Goal: Task Accomplishment & Management: Manage account settings

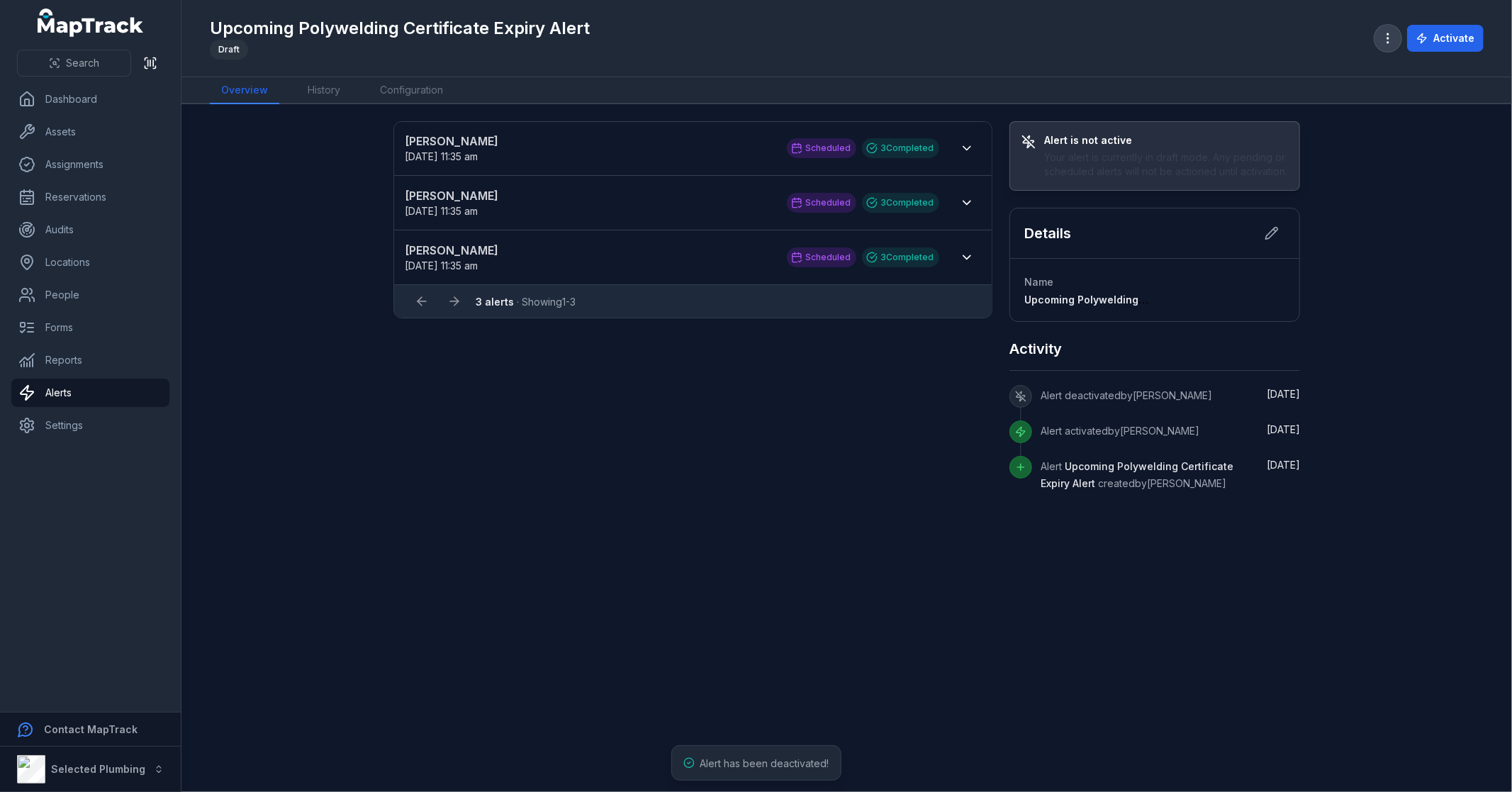
click at [1389, 39] on icon "button" at bounding box center [1388, 38] width 14 height 14
drag, startPoint x: 766, startPoint y: 450, endPoint x: 683, endPoint y: 241, distance: 224.9
click at [766, 451] on div "Toggle Navigation Upcoming Polywelding Certificate Expiry Alert Draft Activate …" at bounding box center [847, 396] width 1331 height 792
click at [423, 87] on link "Configuration" at bounding box center [411, 91] width 86 height 27
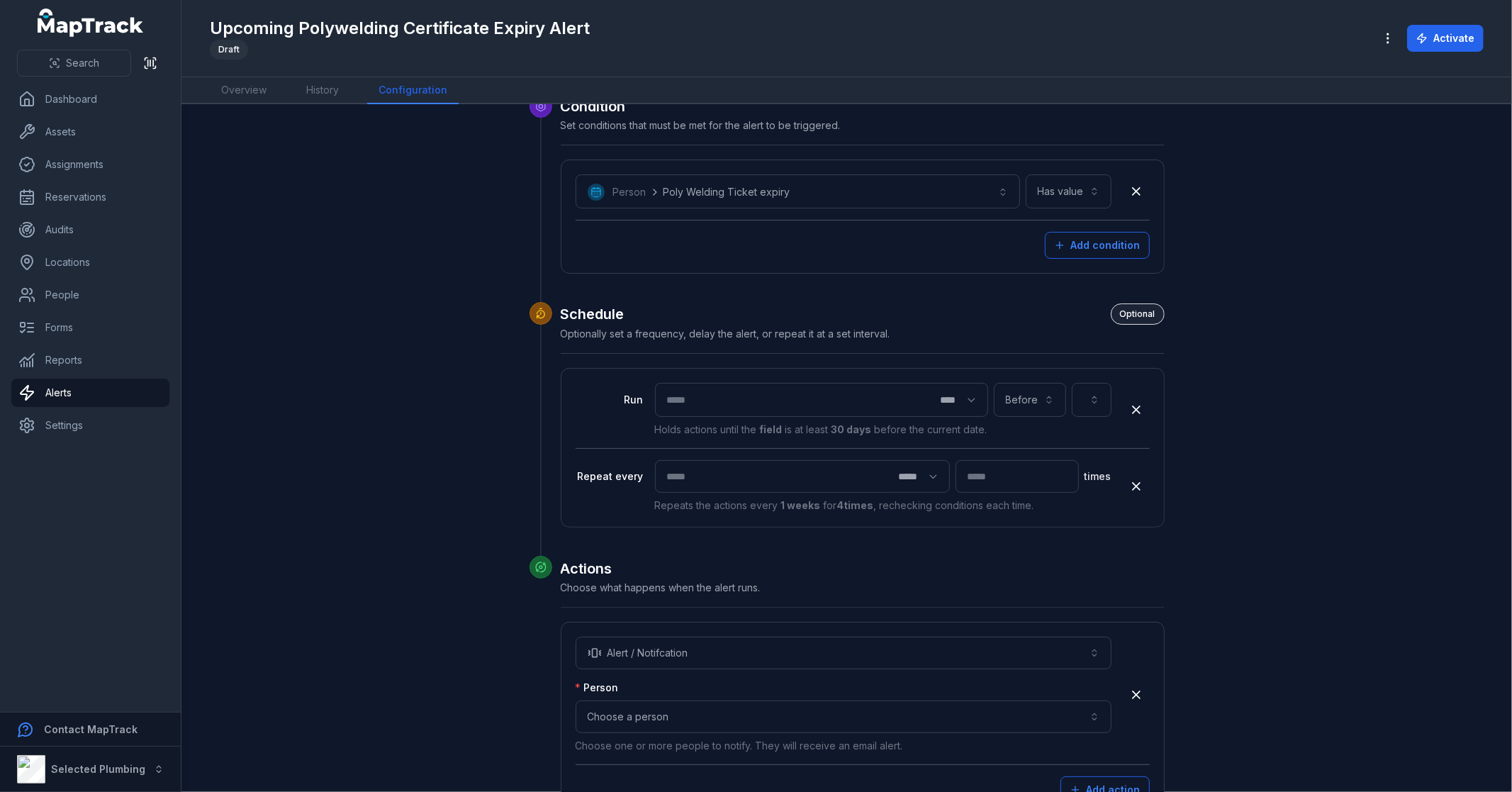
scroll to position [352, 0]
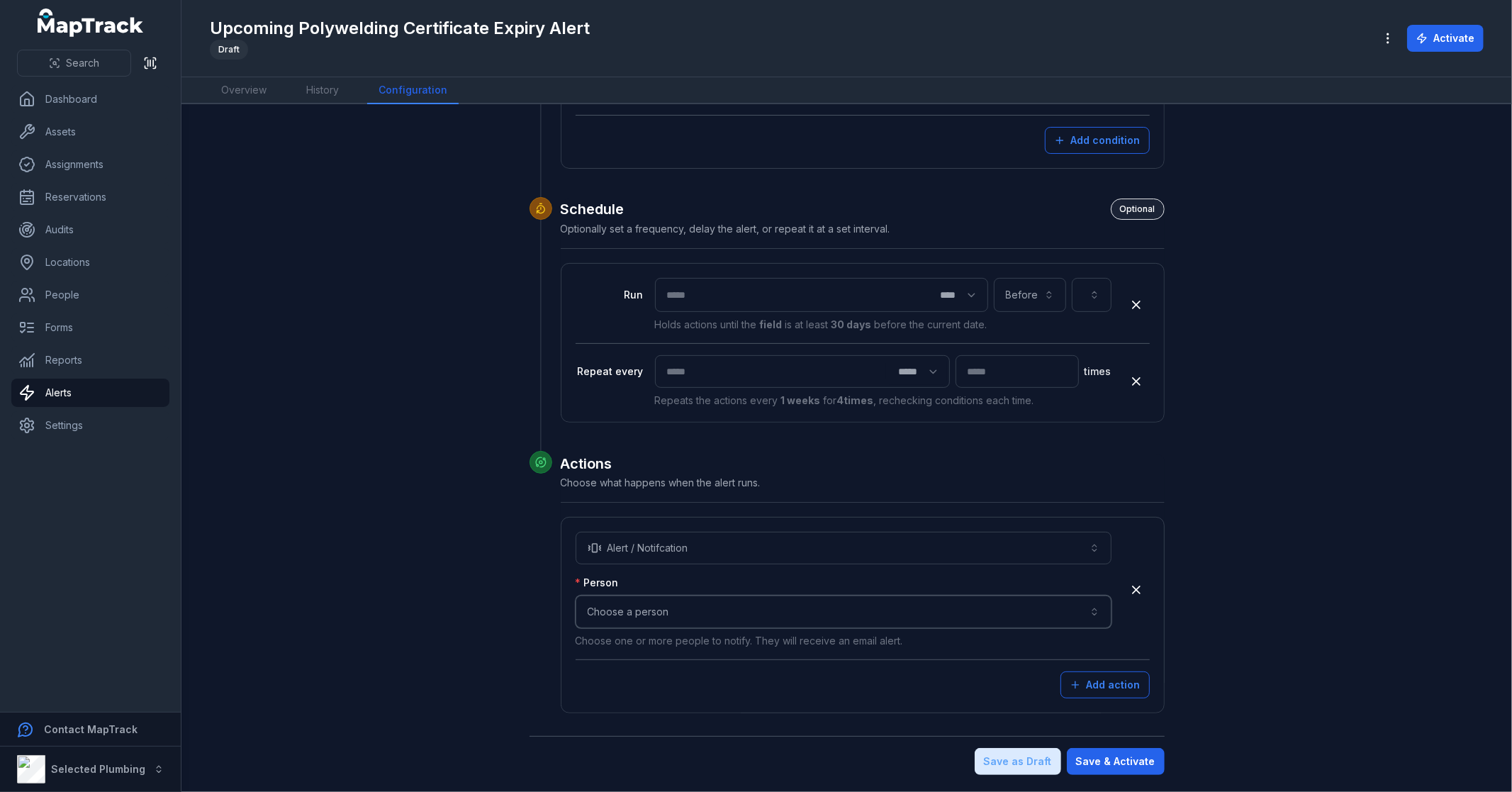
click at [664, 612] on button "Choose a person" at bounding box center [843, 612] width 536 height 33
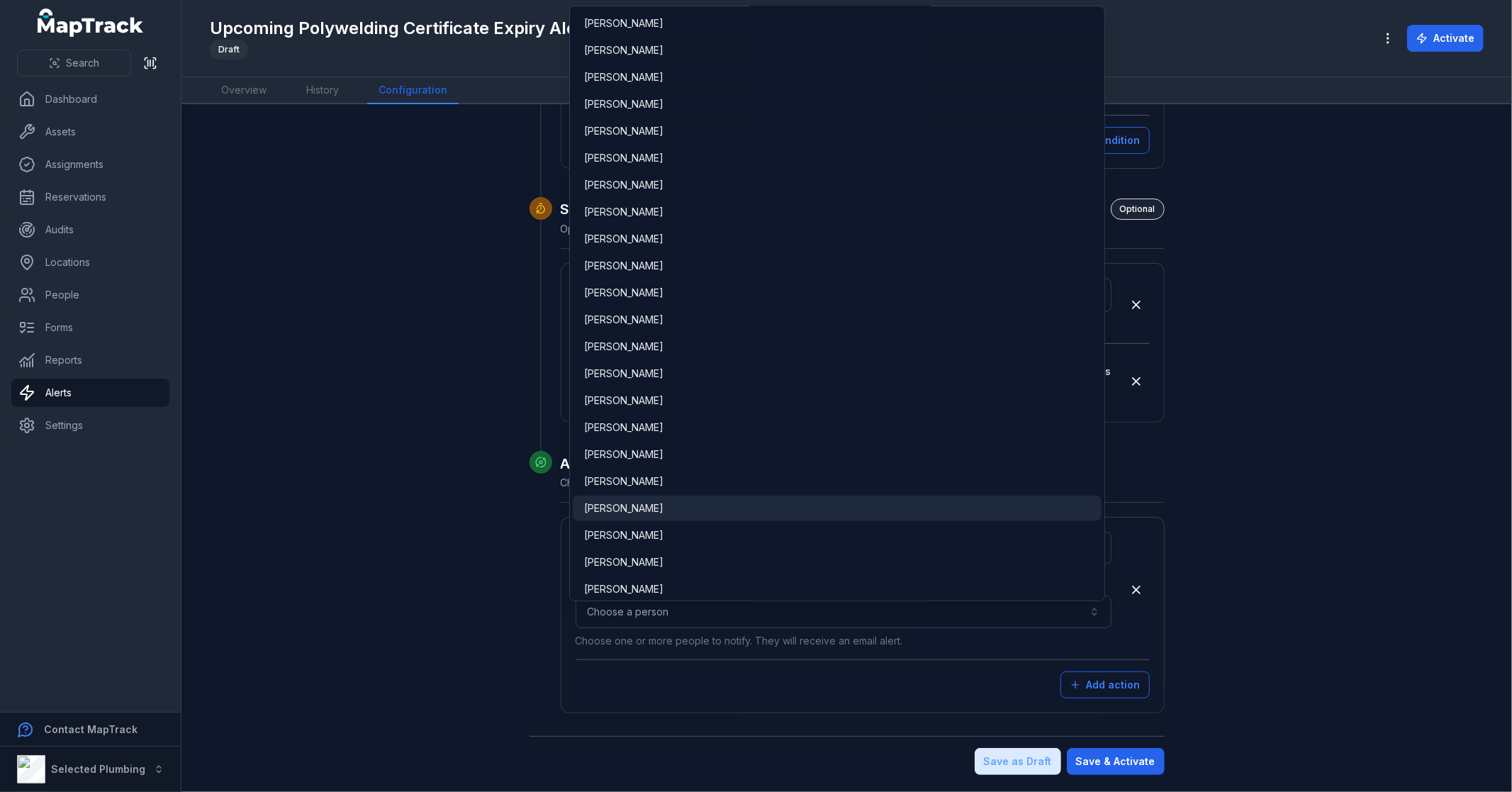
scroll to position [1590, 0]
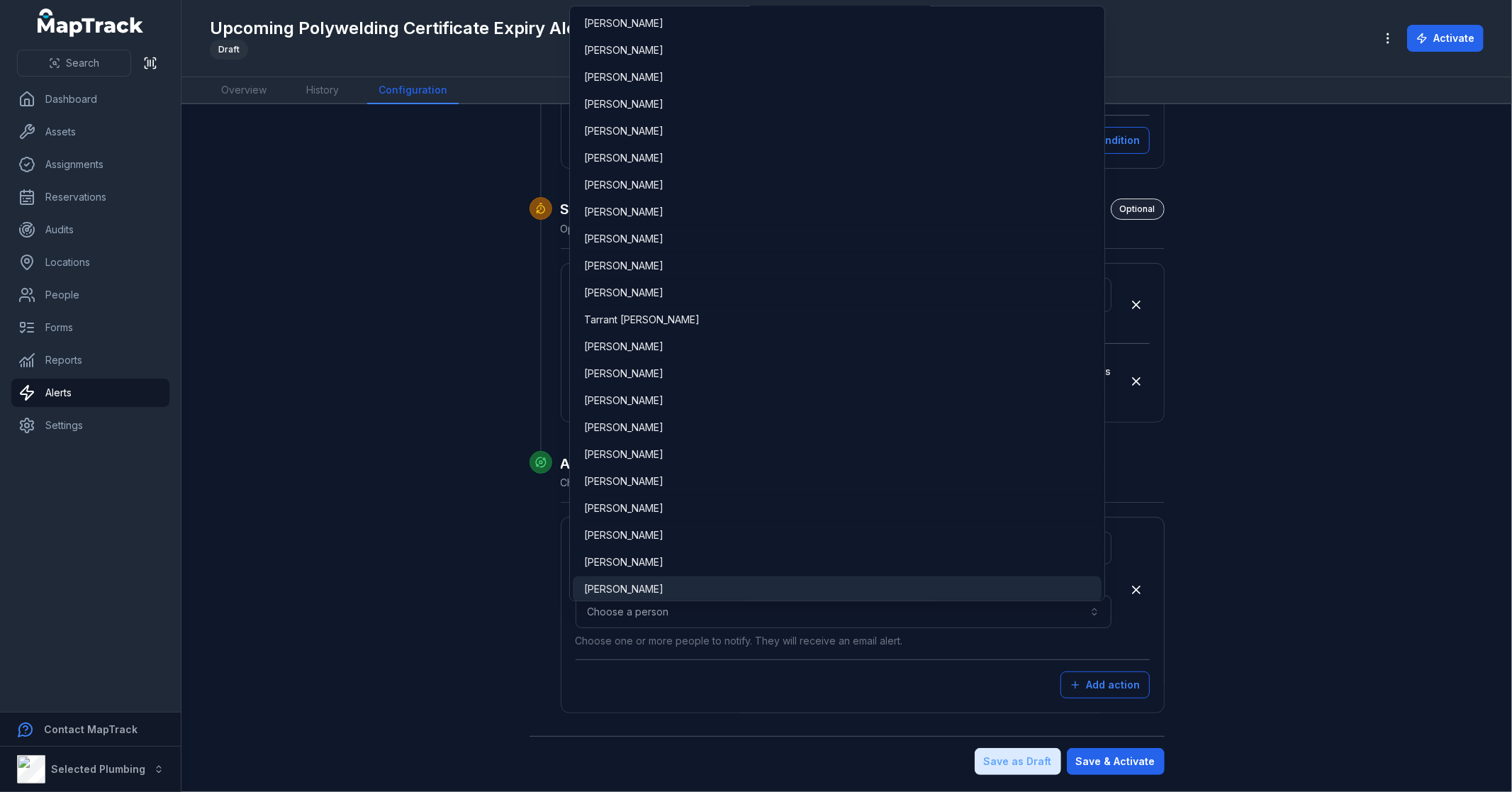
click at [652, 583] on div "[PERSON_NAME]" at bounding box center [837, 589] width 506 height 14
click at [688, 613] on button "**********" at bounding box center [843, 612] width 536 height 33
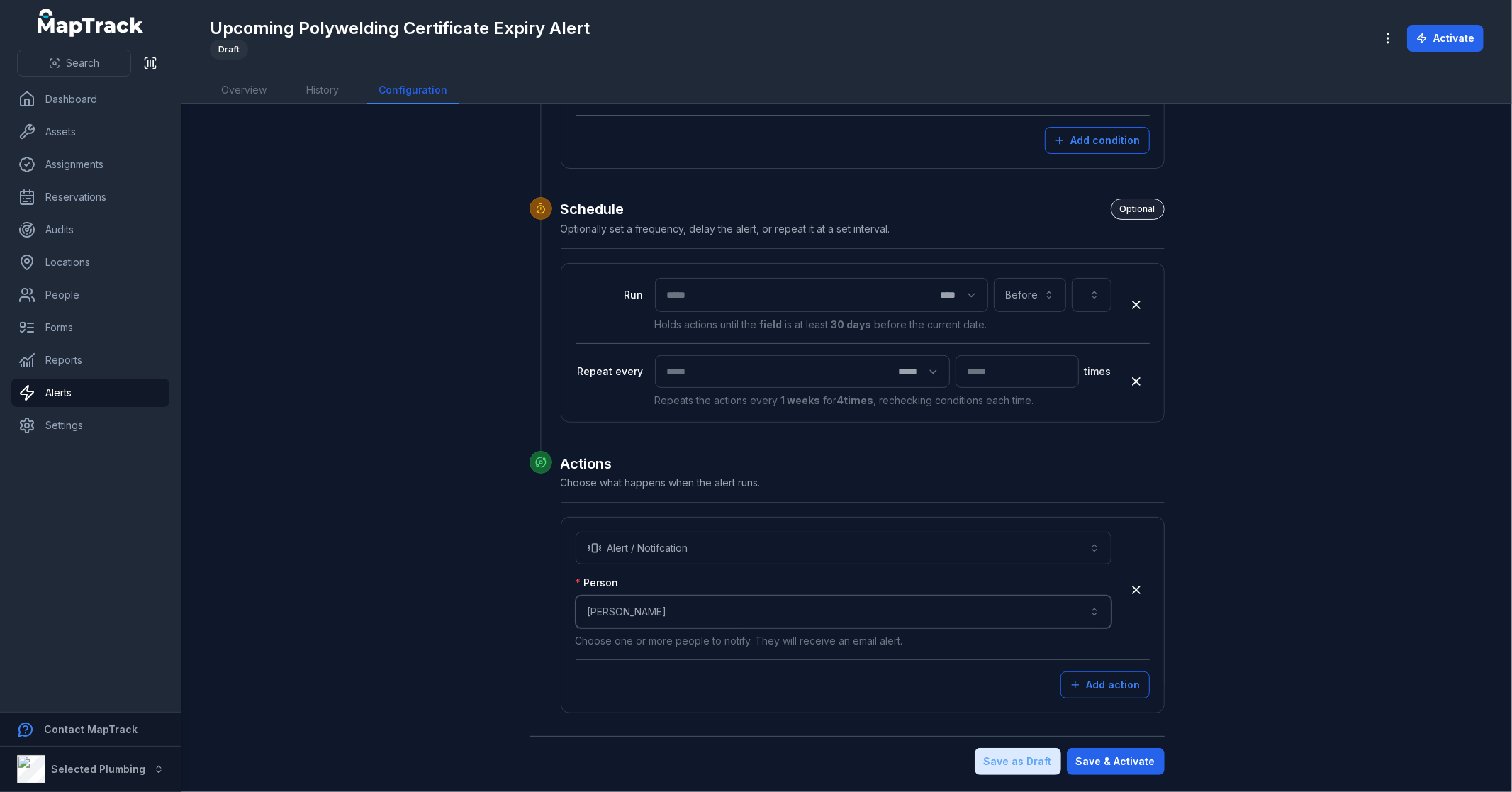
click at [685, 611] on button "**********" at bounding box center [843, 612] width 536 height 33
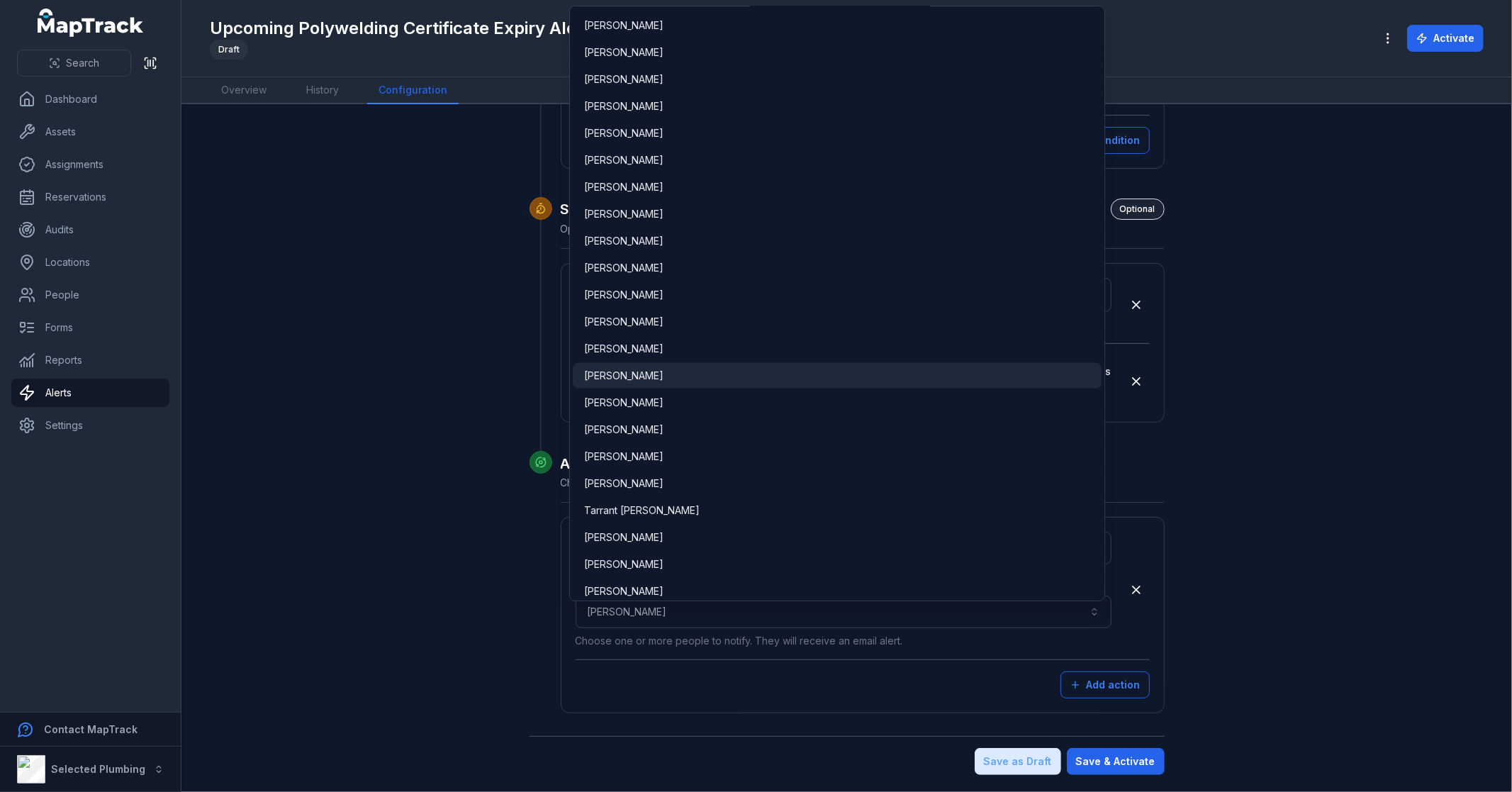
scroll to position [1478, 0]
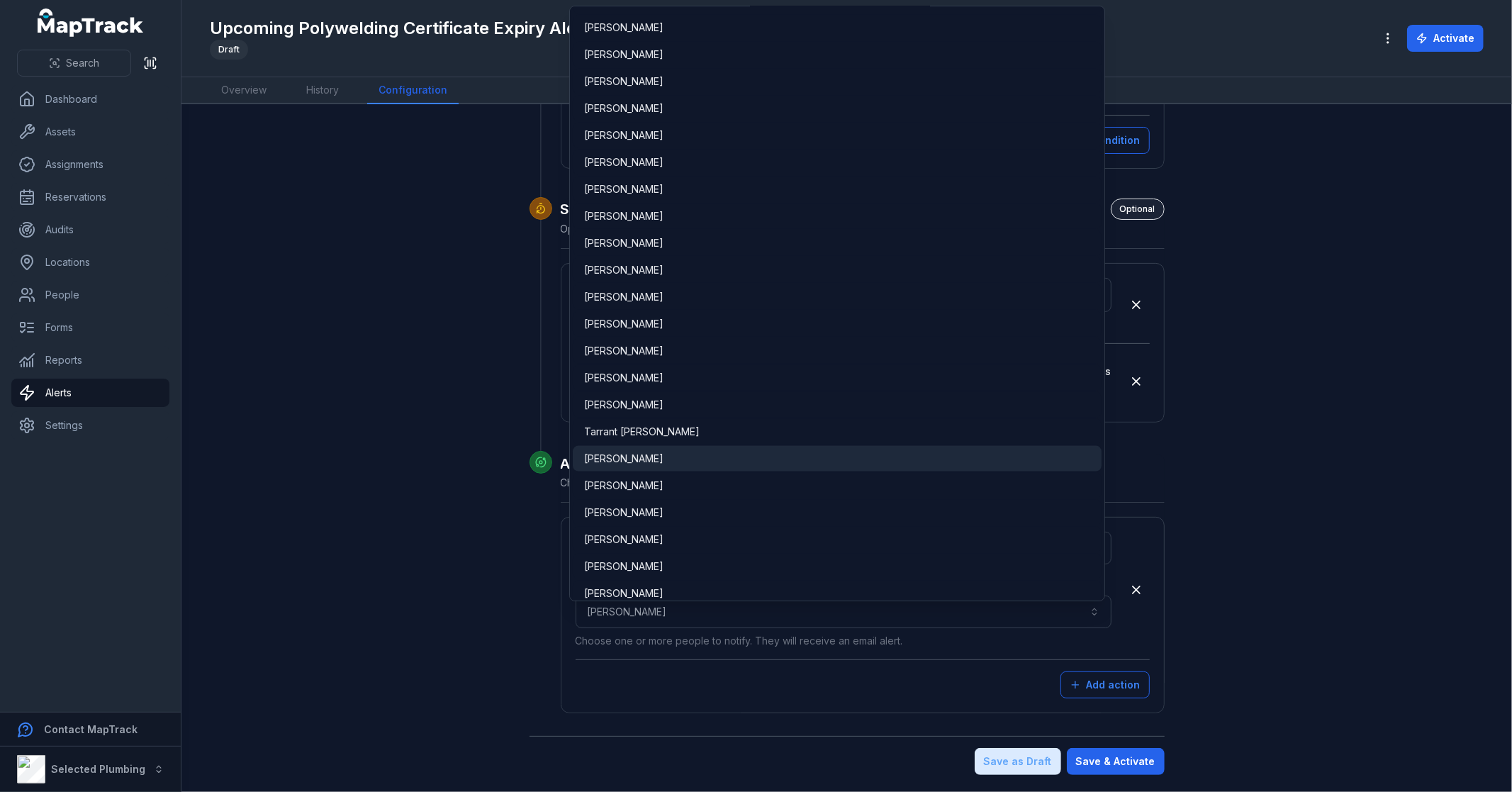
click at [641, 452] on span "[PERSON_NAME]" at bounding box center [623, 458] width 80 height 14
click at [1386, 570] on main "**********" at bounding box center [847, 448] width 1331 height 688
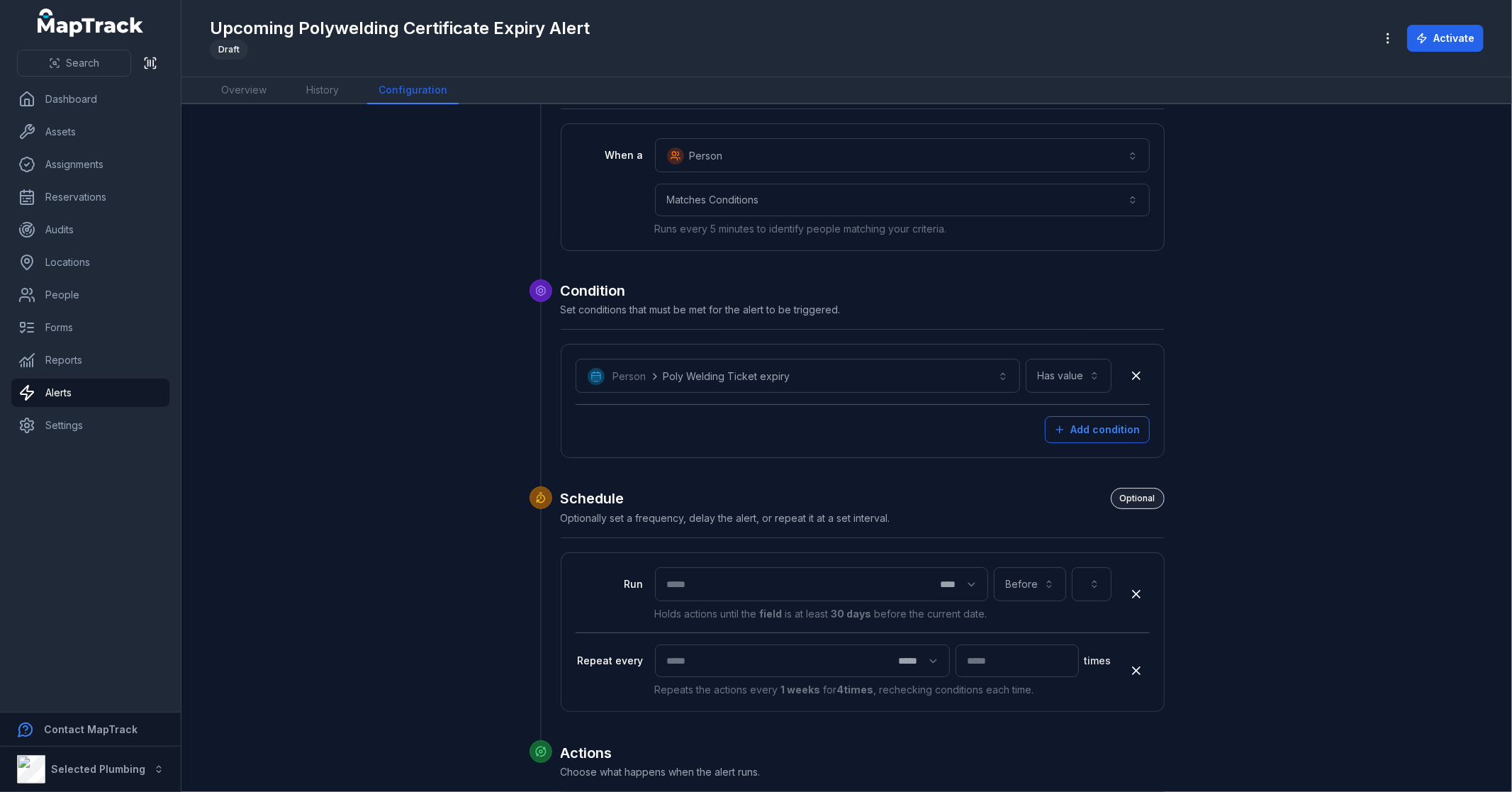
scroll to position [0, 0]
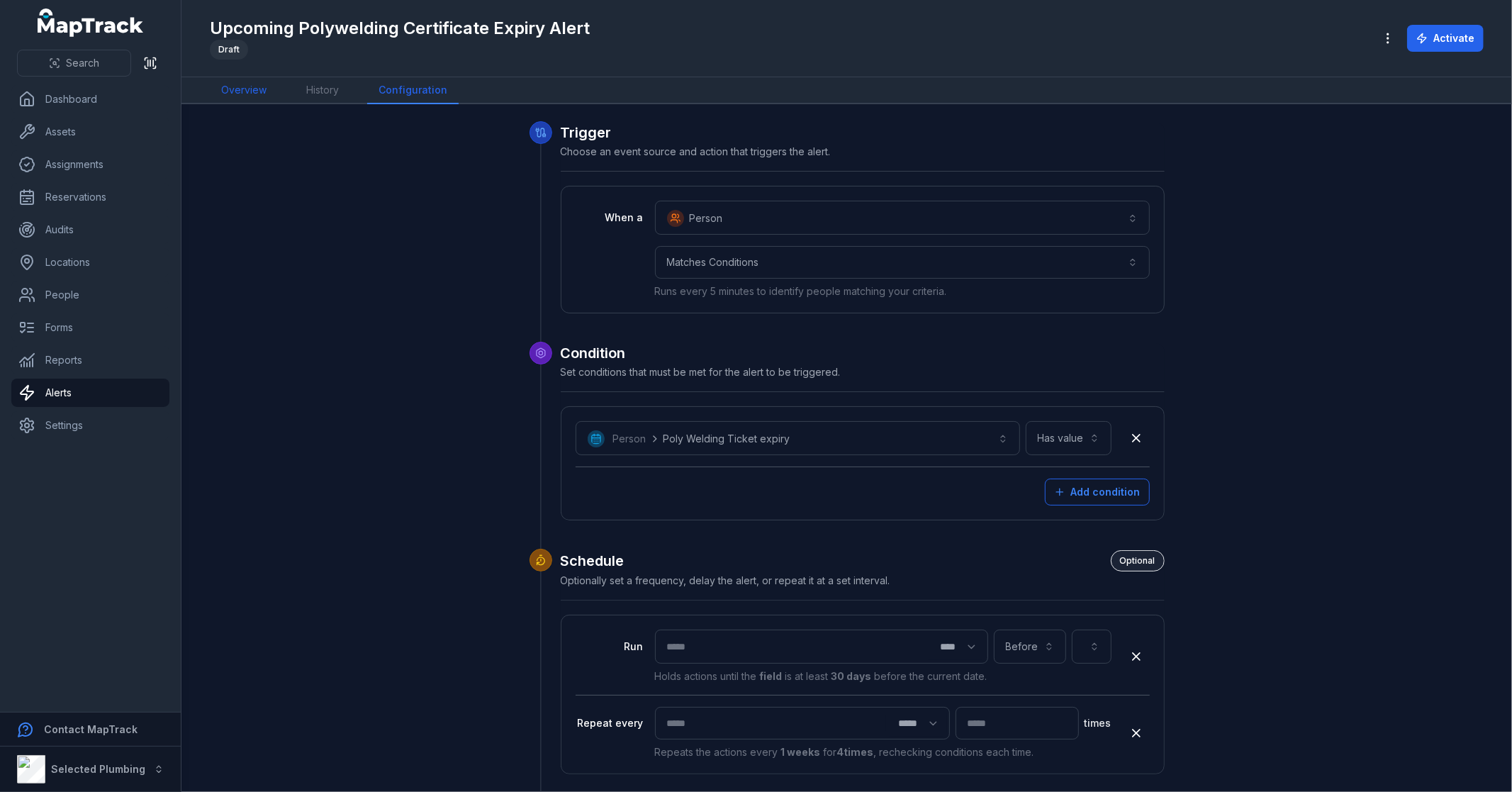
click at [237, 81] on link "Overview" at bounding box center [243, 91] width 68 height 27
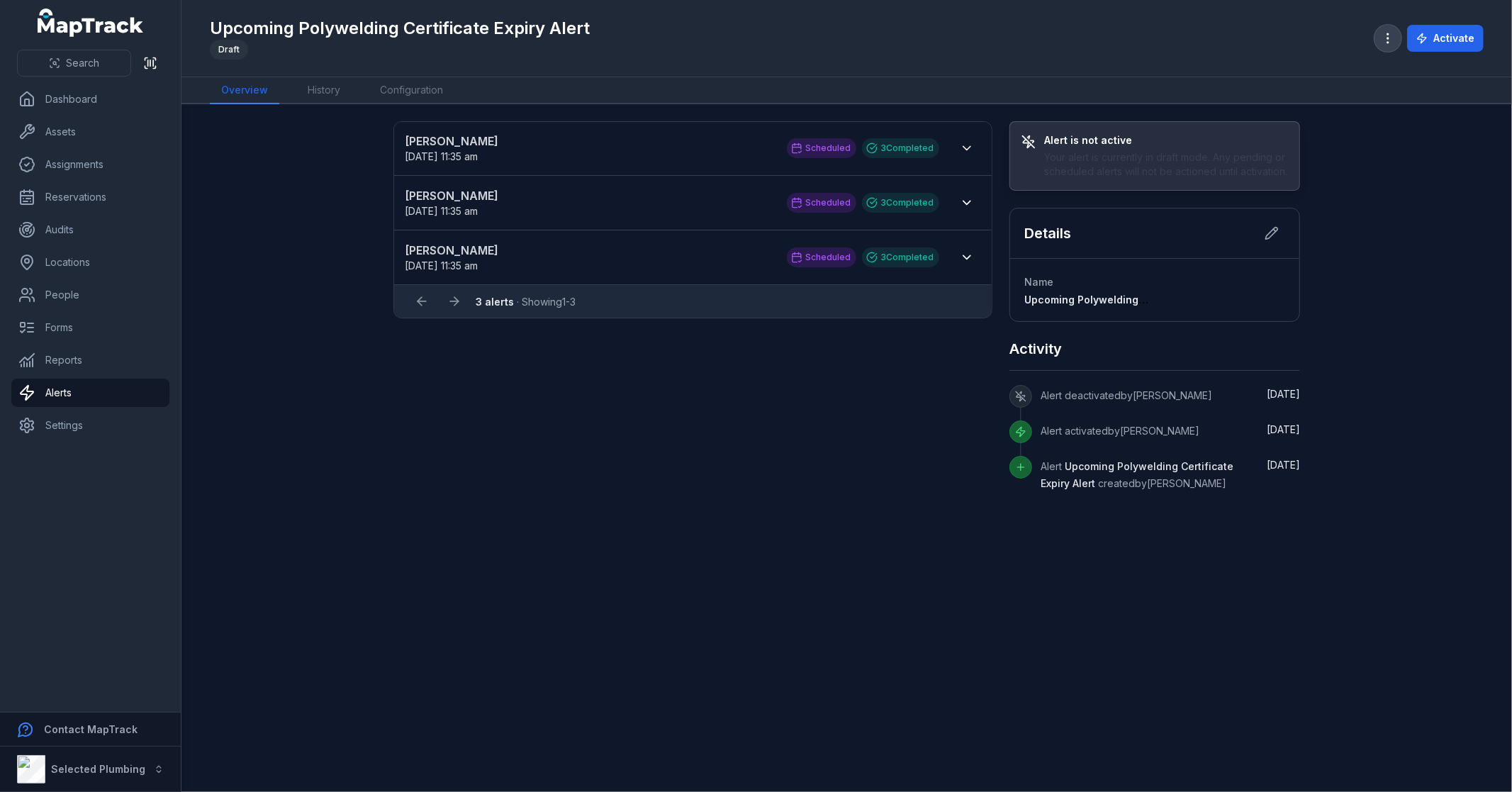
click at [1395, 31] on icon "button" at bounding box center [1388, 38] width 14 height 14
click at [482, 513] on div "Toggle Navigation Upcoming Polywelding Certificate Expiry Alert Draft Activate …" at bounding box center [847, 396] width 1331 height 792
click at [400, 99] on link "Configuration" at bounding box center [411, 91] width 86 height 27
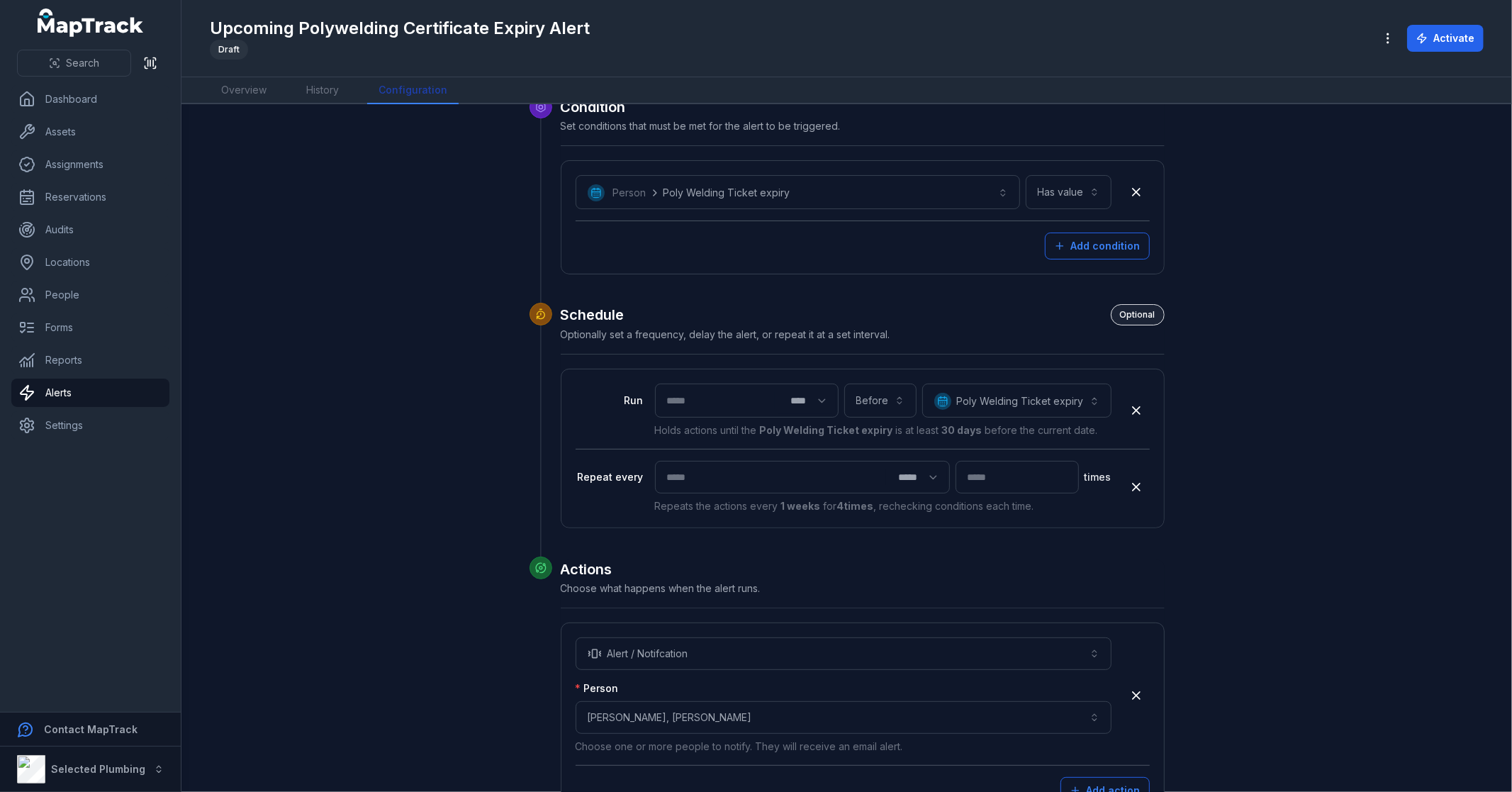
scroll to position [352, 0]
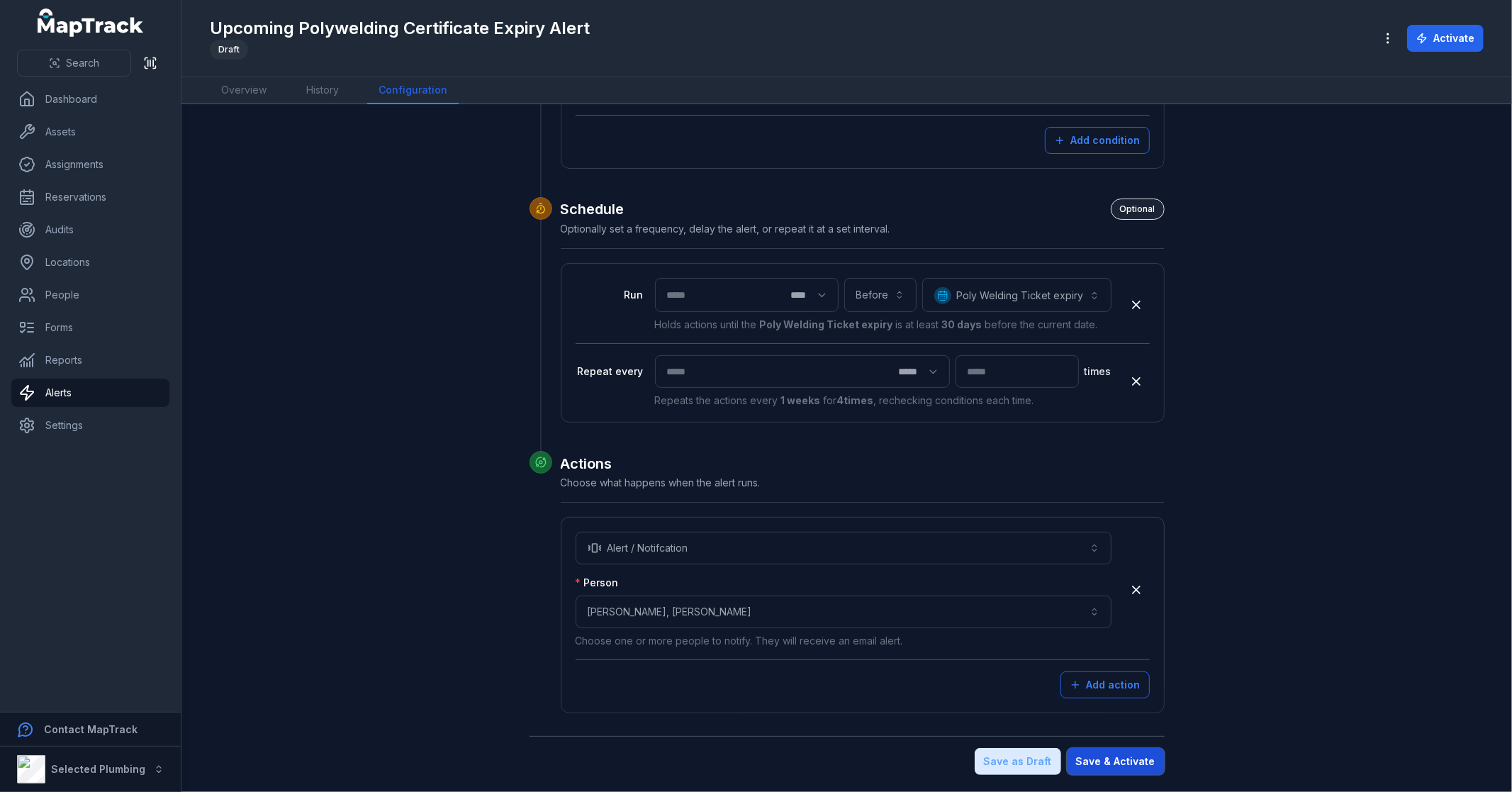
click at [1111, 757] on button "Save & Activate" at bounding box center [1116, 761] width 98 height 27
